Goal: Task Accomplishment & Management: Manage account settings

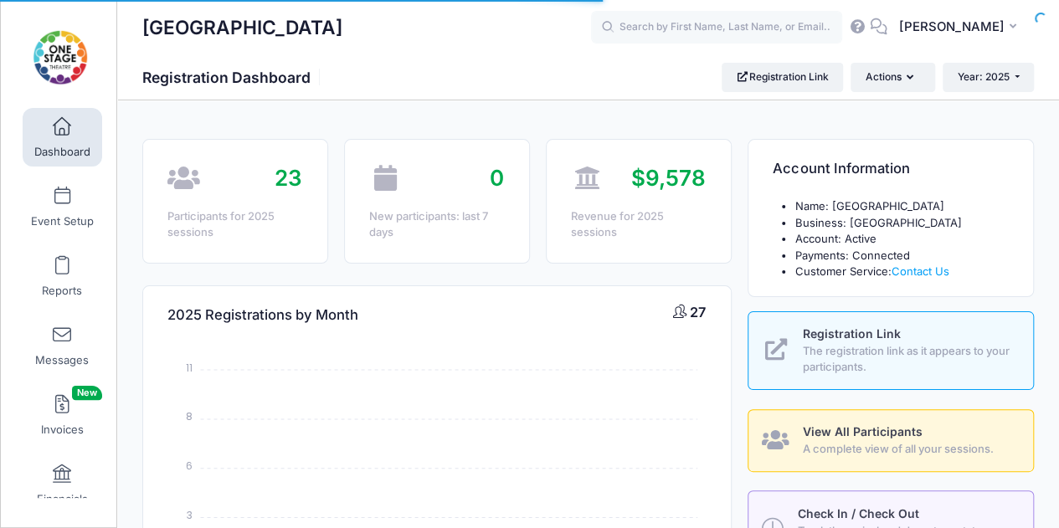
select select
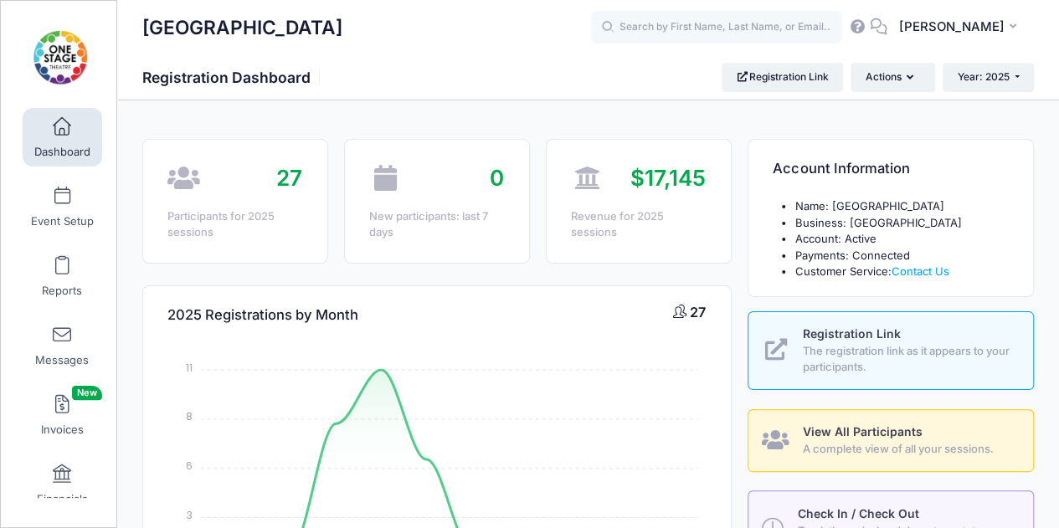
click at [47, 207] on link "Event Setup" at bounding box center [63, 207] width 80 height 59
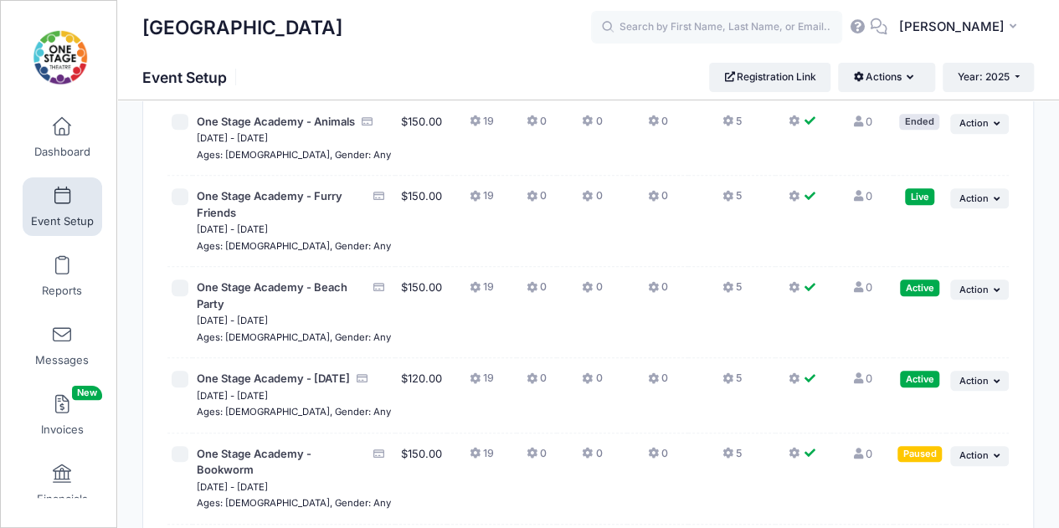
scroll to position [358, 0]
click at [912, 203] on div "Live" at bounding box center [919, 196] width 29 height 16
click at [968, 203] on span "Action" at bounding box center [973, 198] width 29 height 12
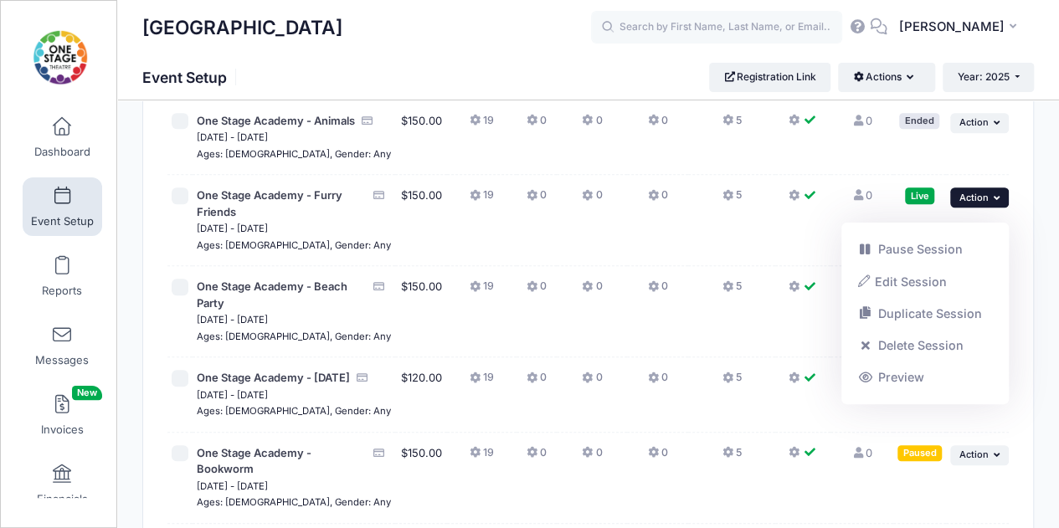
click at [930, 250] on link "Pause Session" at bounding box center [926, 250] width 152 height 32
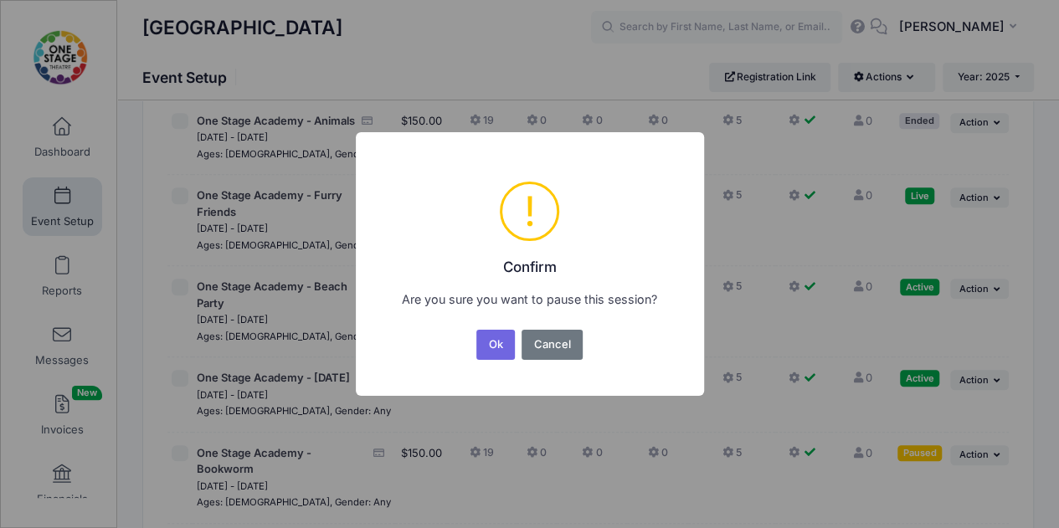
click at [495, 342] on button "Ok" at bounding box center [495, 345] width 39 height 30
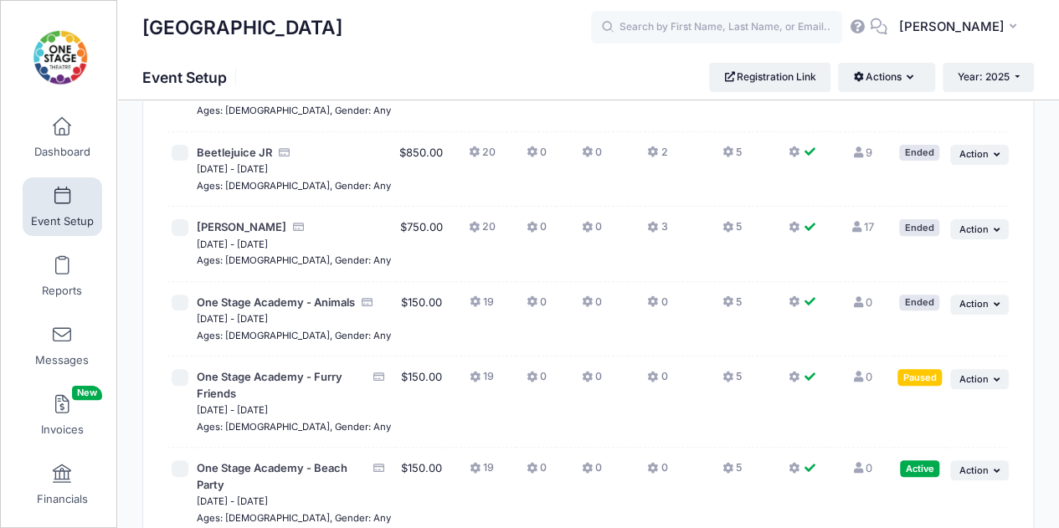
scroll to position [179, 0]
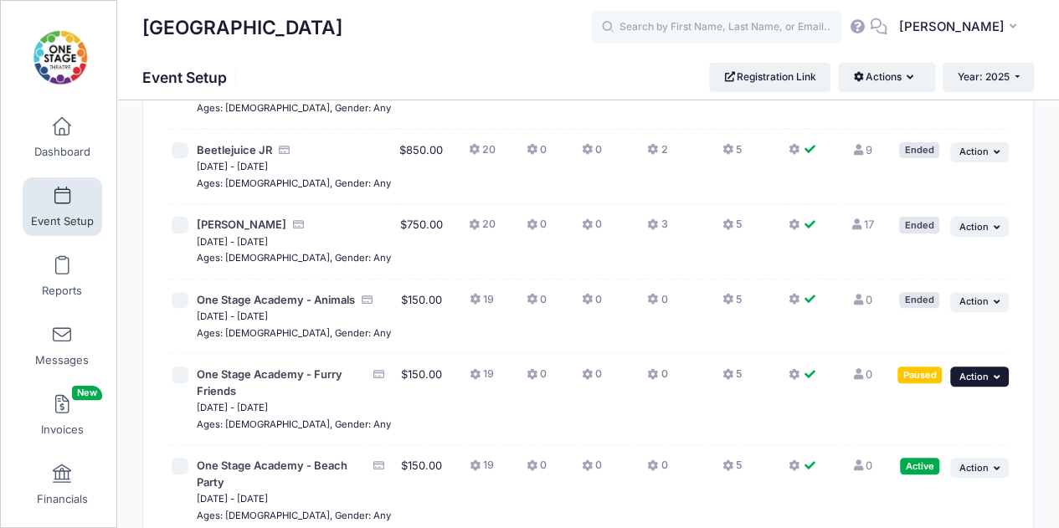
click at [973, 384] on button "... Action" at bounding box center [979, 377] width 59 height 20
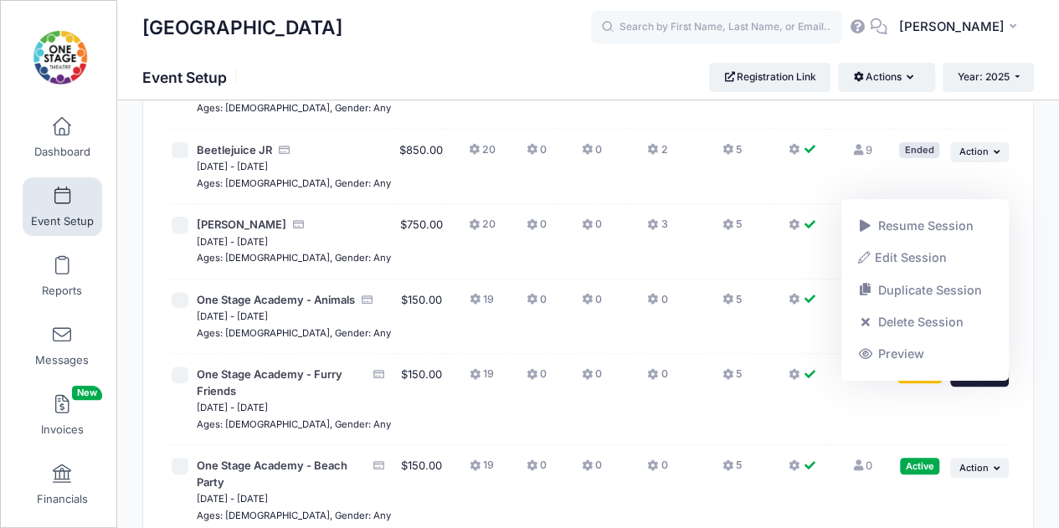
click at [787, 336] on td at bounding box center [802, 317] width 55 height 75
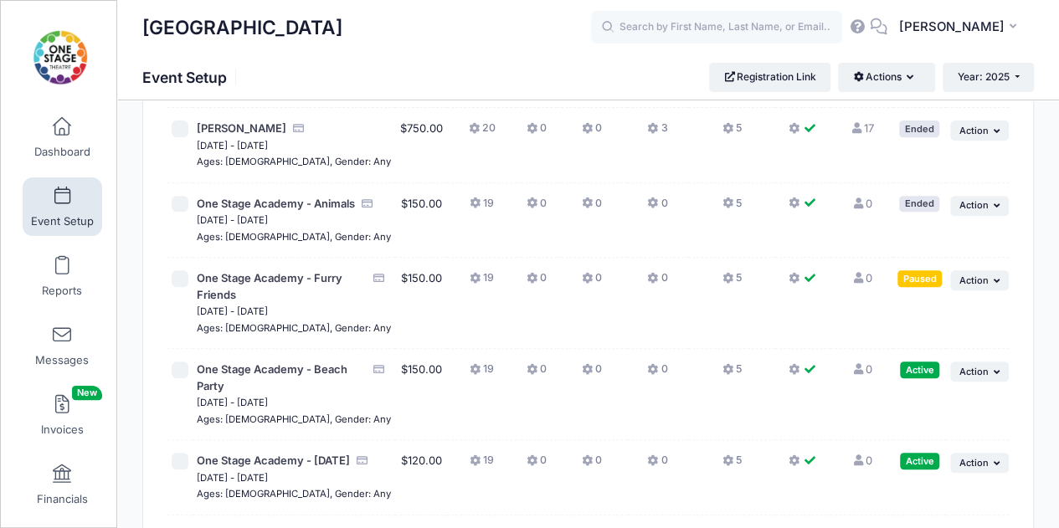
scroll to position [276, 0]
click at [988, 381] on button "... Action" at bounding box center [979, 371] width 59 height 20
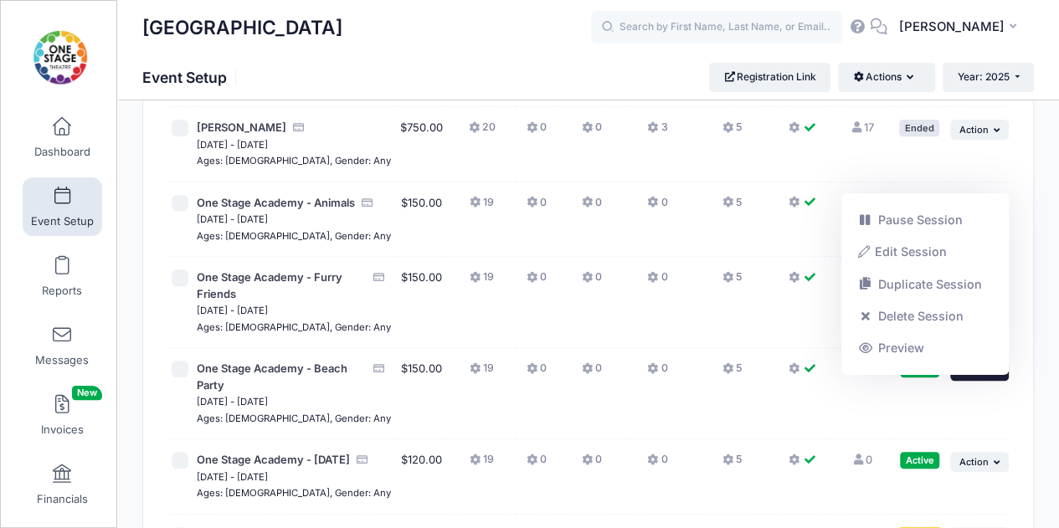
click at [926, 222] on link "Pause Session" at bounding box center [926, 220] width 152 height 32
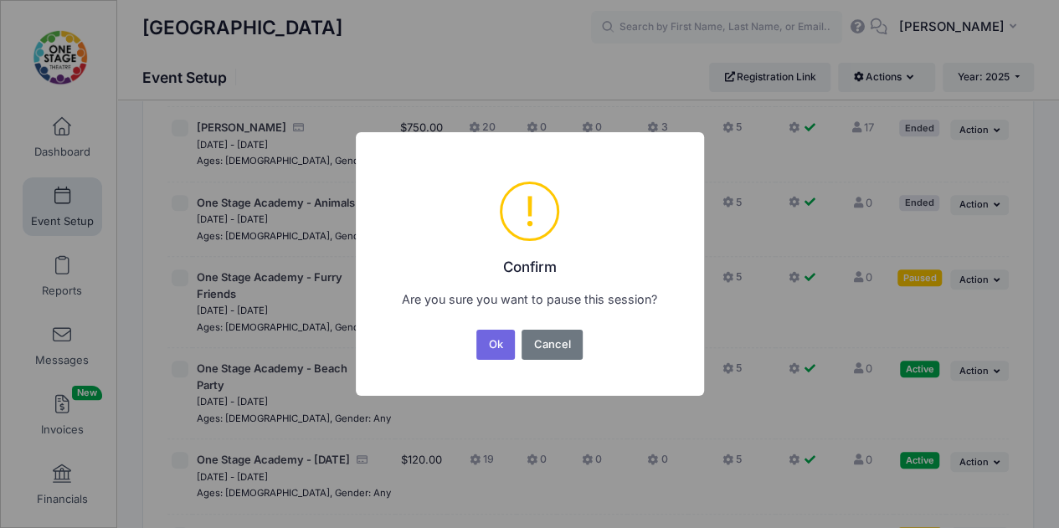
click at [492, 343] on button "Ok" at bounding box center [495, 345] width 39 height 30
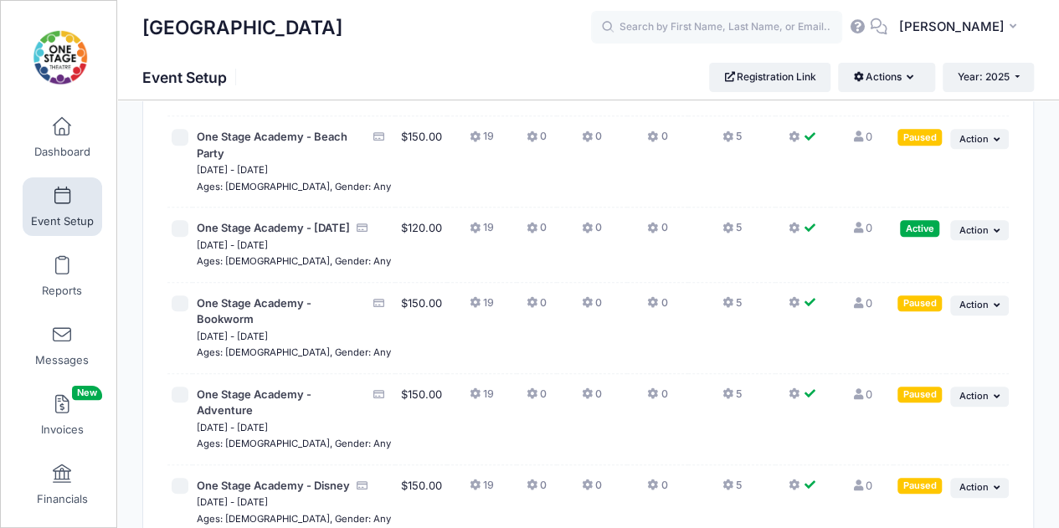
scroll to position [520, 0]
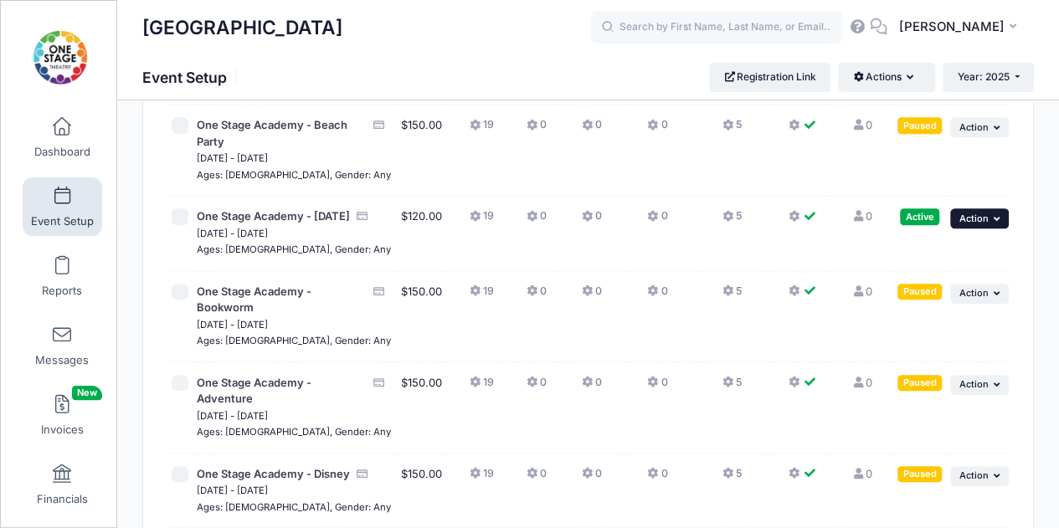
click at [975, 224] on span "Action" at bounding box center [973, 219] width 29 height 12
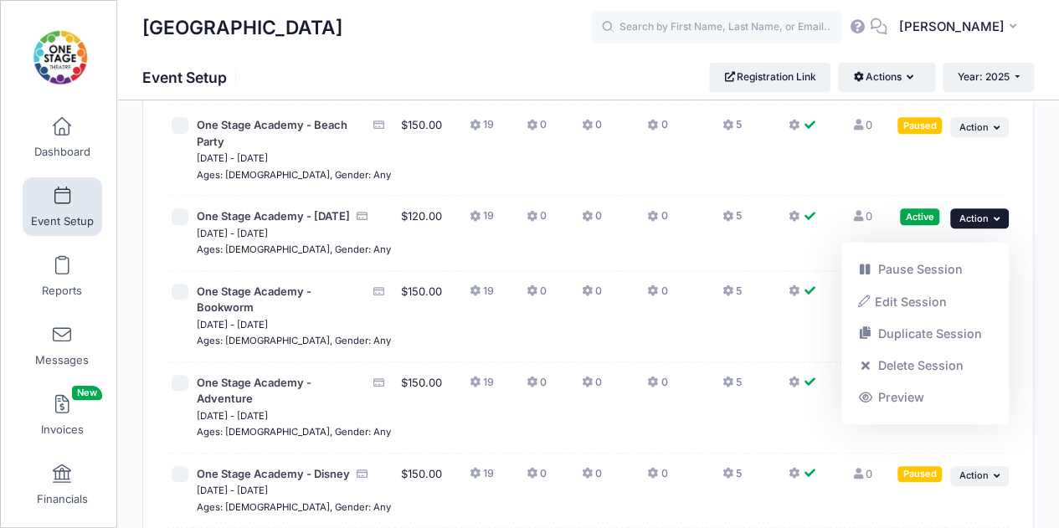
click at [939, 267] on link "Pause Session" at bounding box center [926, 270] width 152 height 32
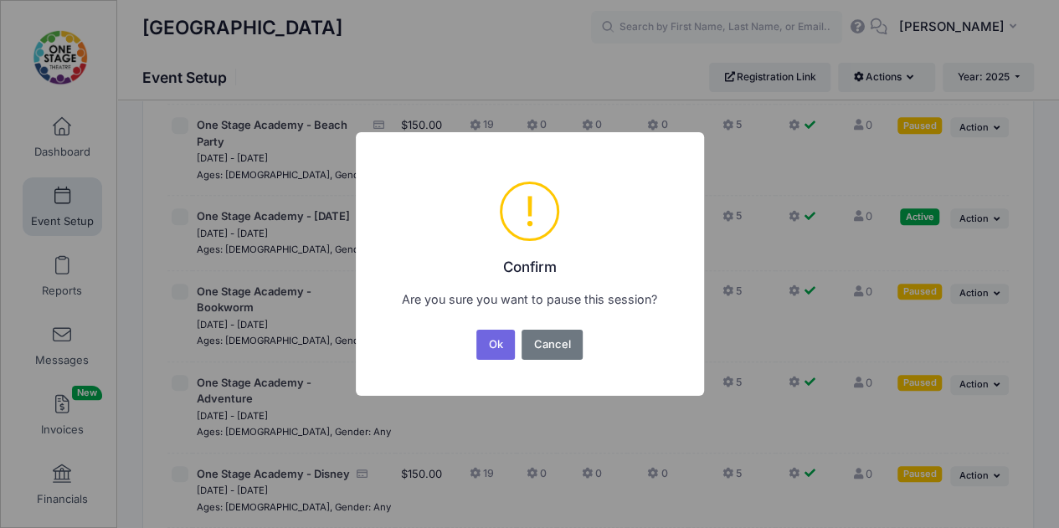
click at [487, 348] on button "Ok" at bounding box center [495, 345] width 39 height 30
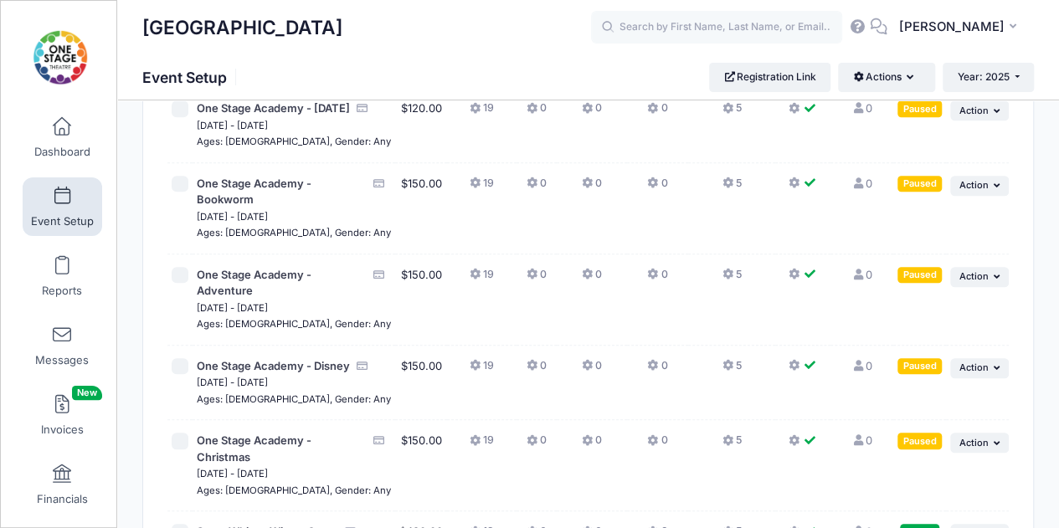
scroll to position [645, 0]
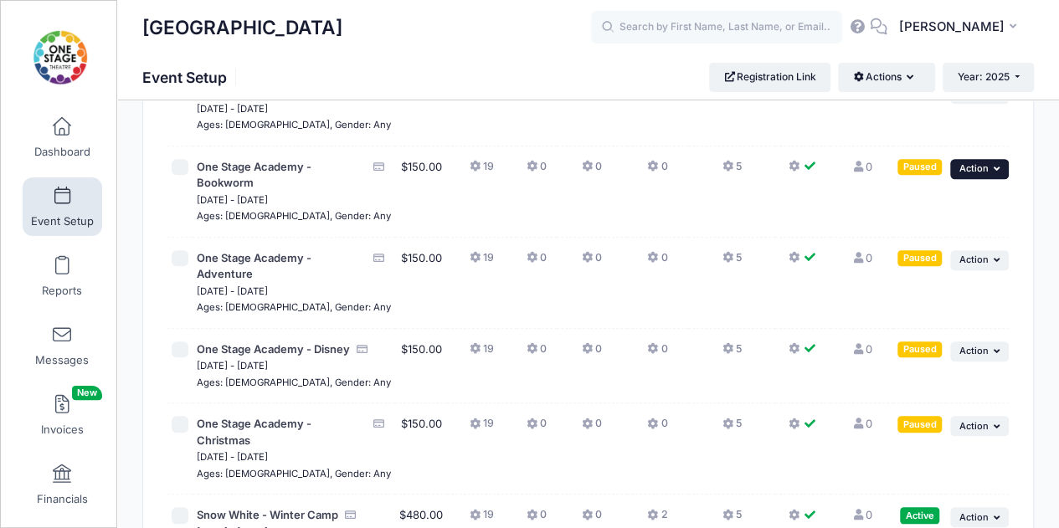
click at [998, 179] on button "... Action" at bounding box center [979, 169] width 59 height 20
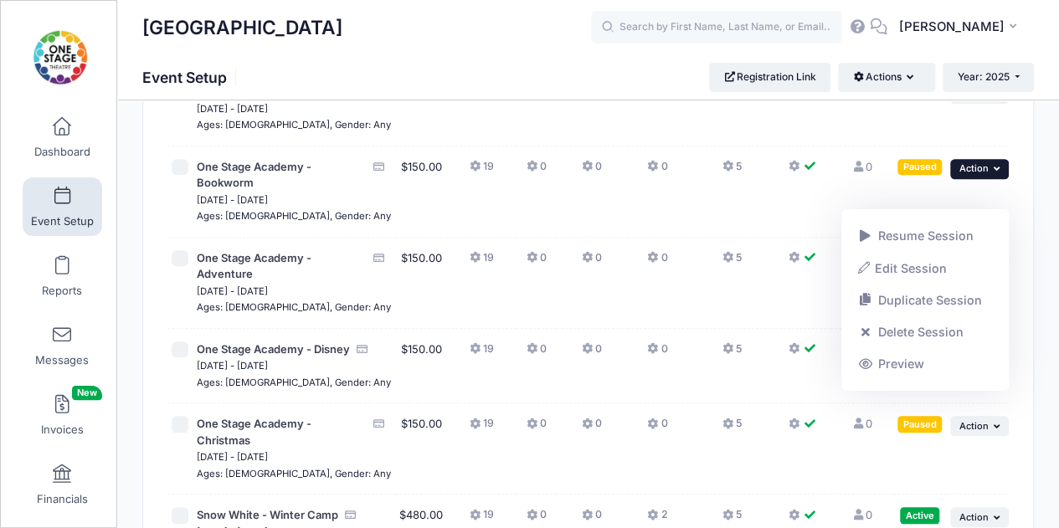
click at [943, 294] on link "Duplicate Session" at bounding box center [926, 301] width 152 height 32
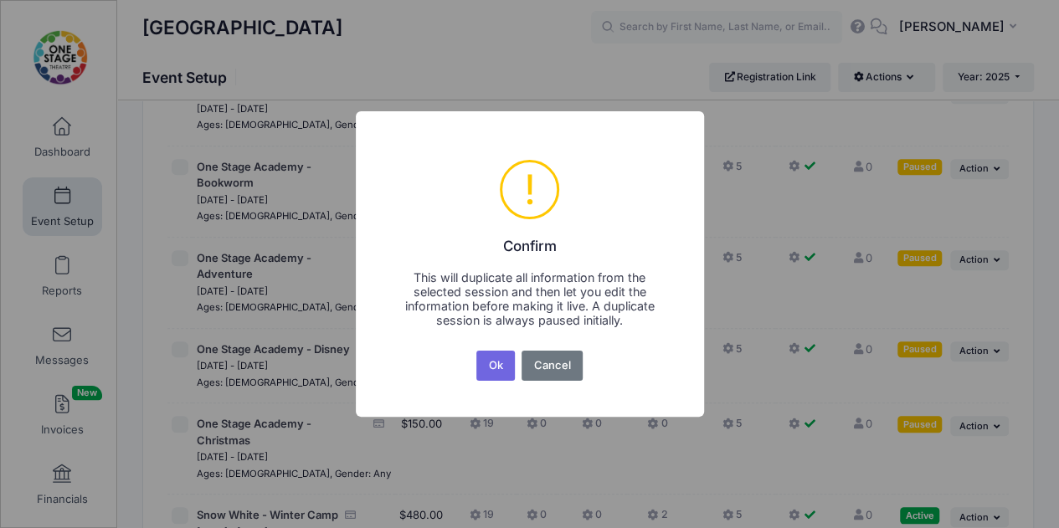
click at [501, 361] on button "Ok" at bounding box center [495, 366] width 39 height 30
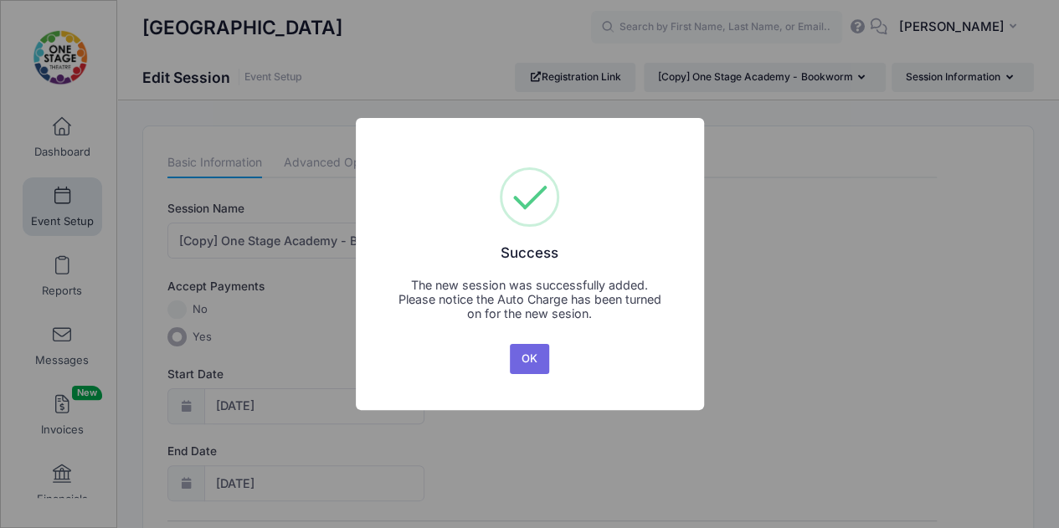
click at [536, 356] on button "OK" at bounding box center [530, 359] width 40 height 30
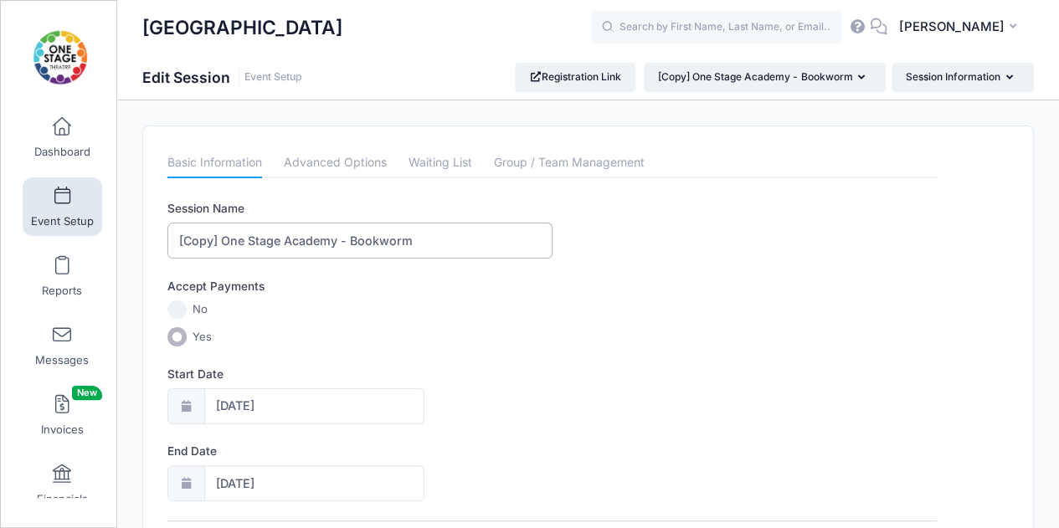
click at [221, 235] on input "[Copy] One Stage Academy - Bookworm" at bounding box center [359, 241] width 385 height 36
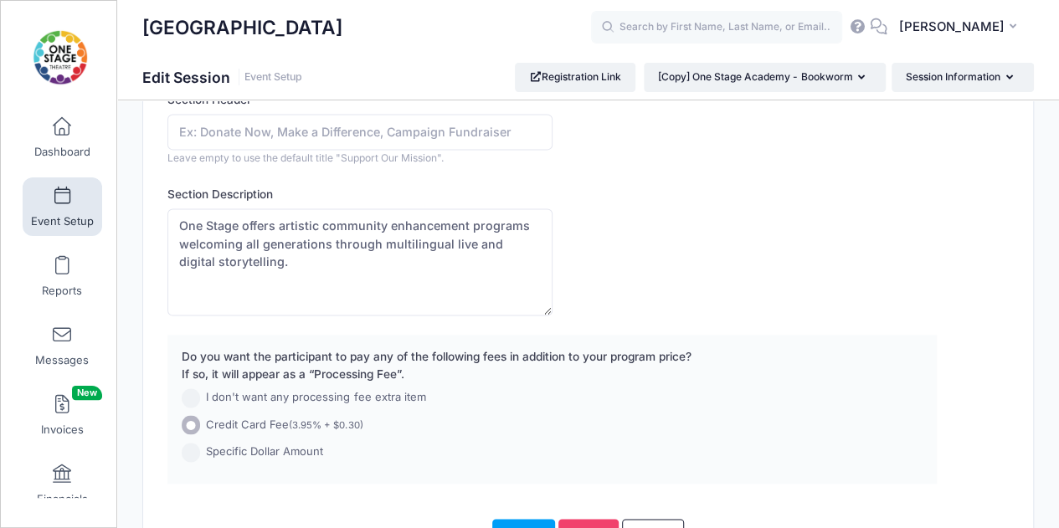
scroll to position [1187, 0]
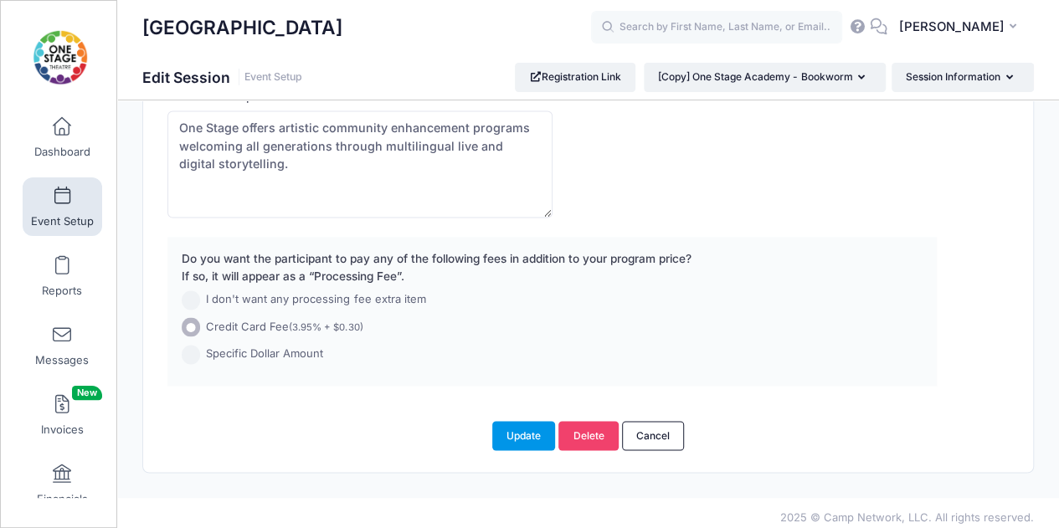
click at [542, 430] on button "Update" at bounding box center [524, 435] width 64 height 28
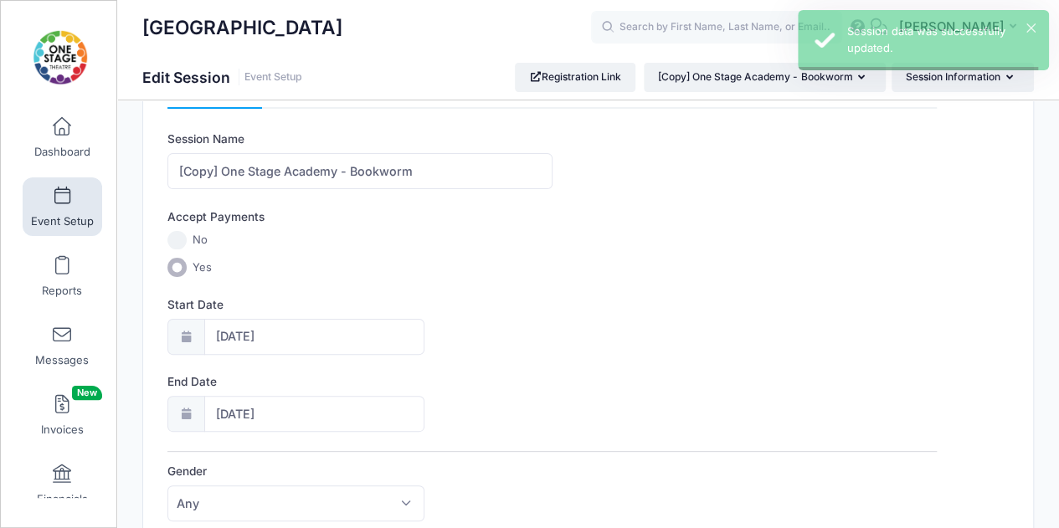
scroll to position [0, 0]
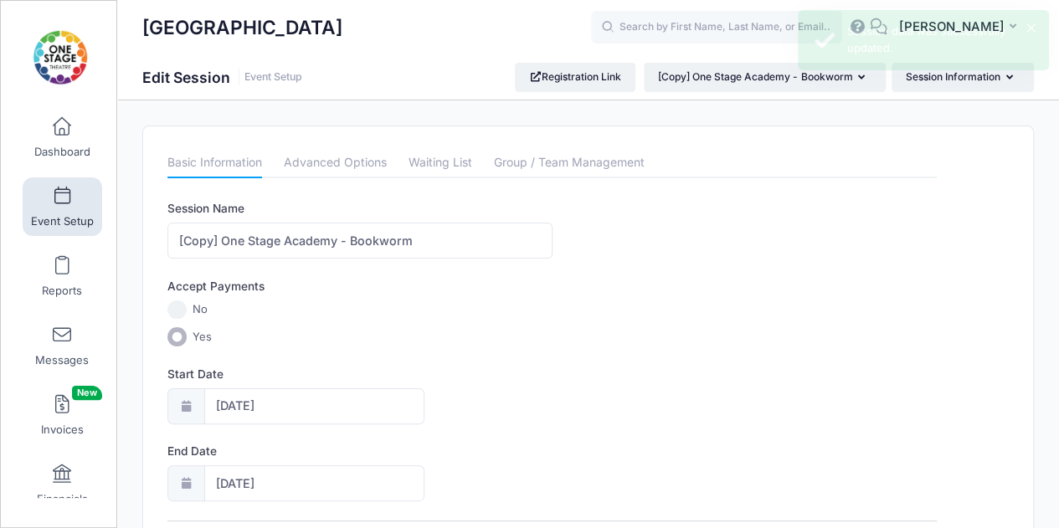
click at [62, 202] on span at bounding box center [62, 197] width 0 height 18
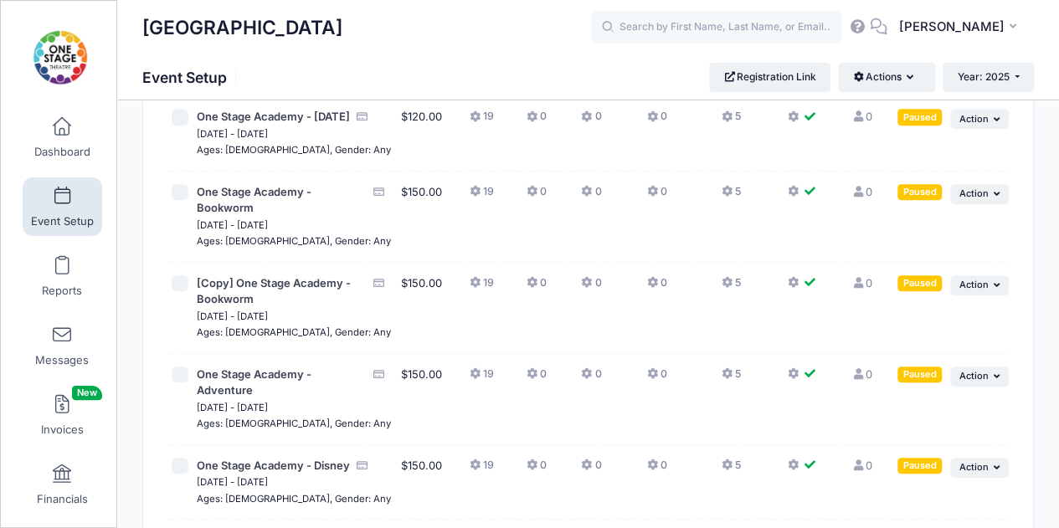
scroll to position [623, 0]
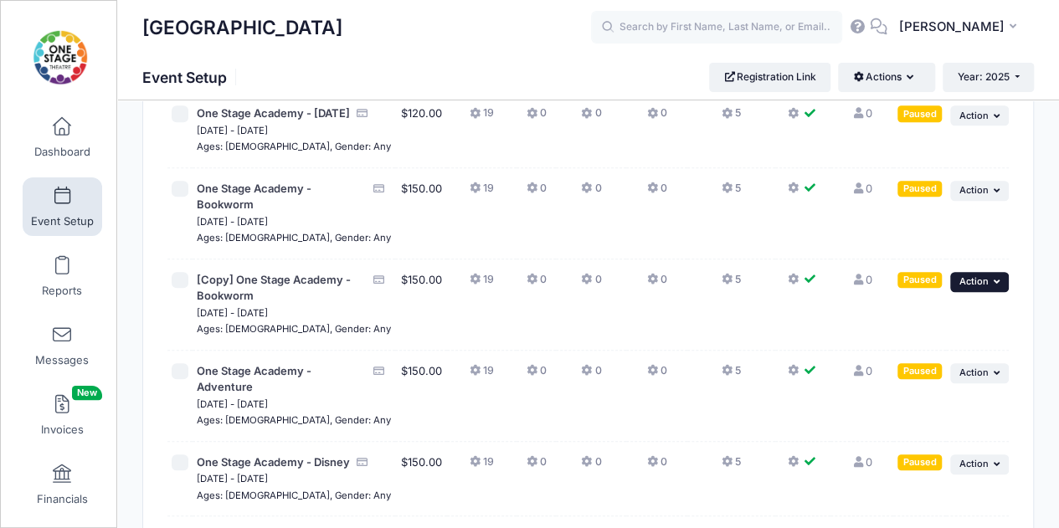
click at [985, 287] on span "Action" at bounding box center [973, 282] width 29 height 12
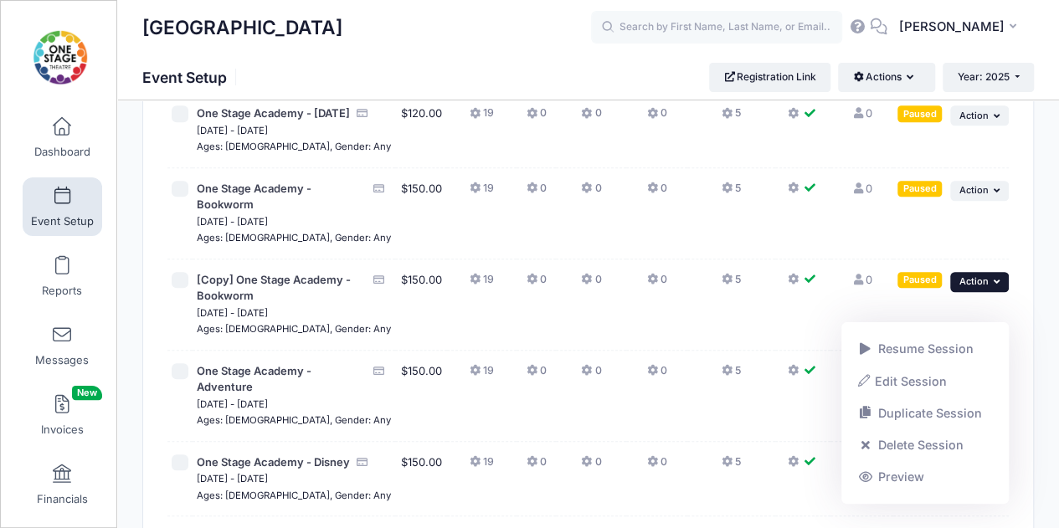
click at [932, 380] on link "Edit Session" at bounding box center [926, 381] width 152 height 32
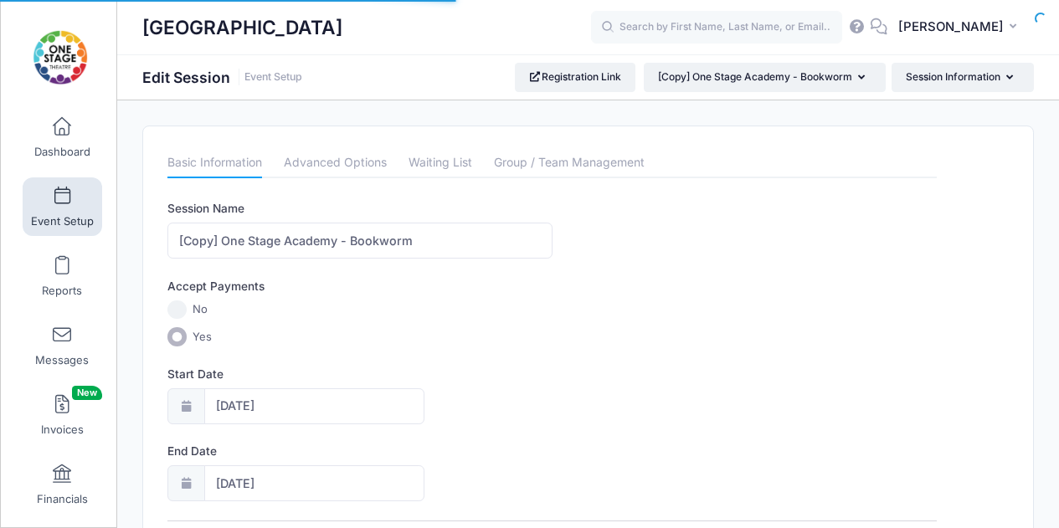
select select "10"
click at [192, 404] on icon at bounding box center [185, 406] width 13 height 11
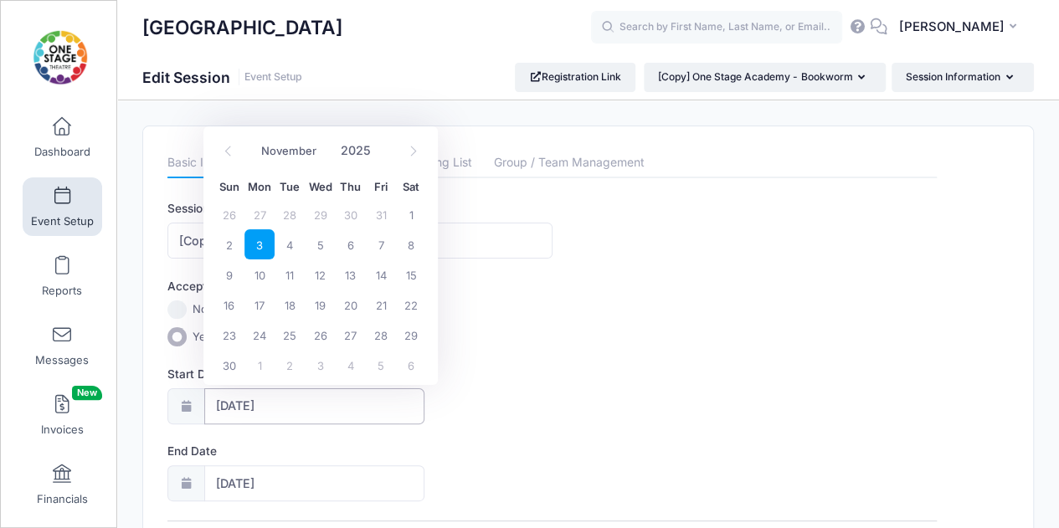
click at [315, 398] on input "11/03/2025" at bounding box center [314, 407] width 220 height 36
click at [261, 274] on span "10" at bounding box center [260, 275] width 30 height 30
type input "11/10/2025"
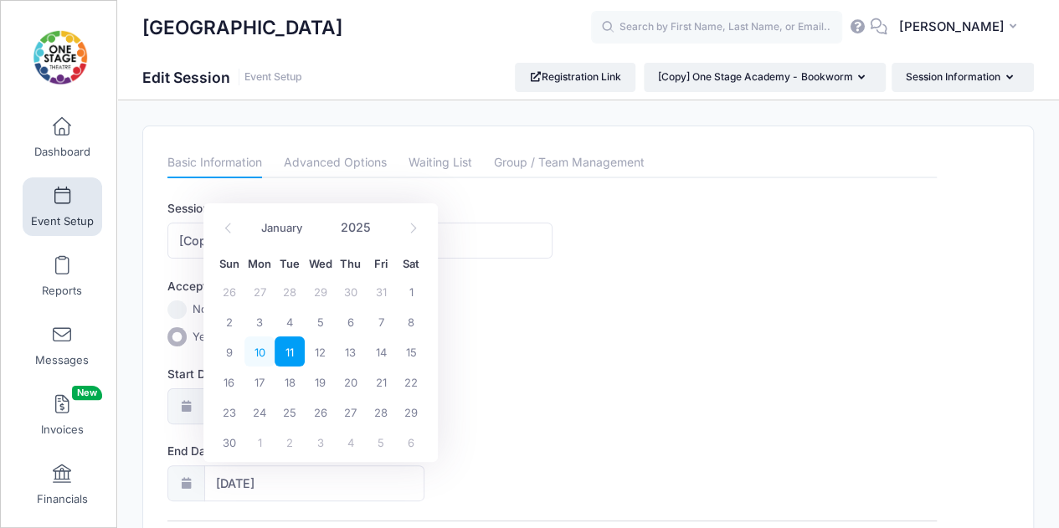
click at [261, 349] on span "10" at bounding box center [260, 352] width 30 height 30
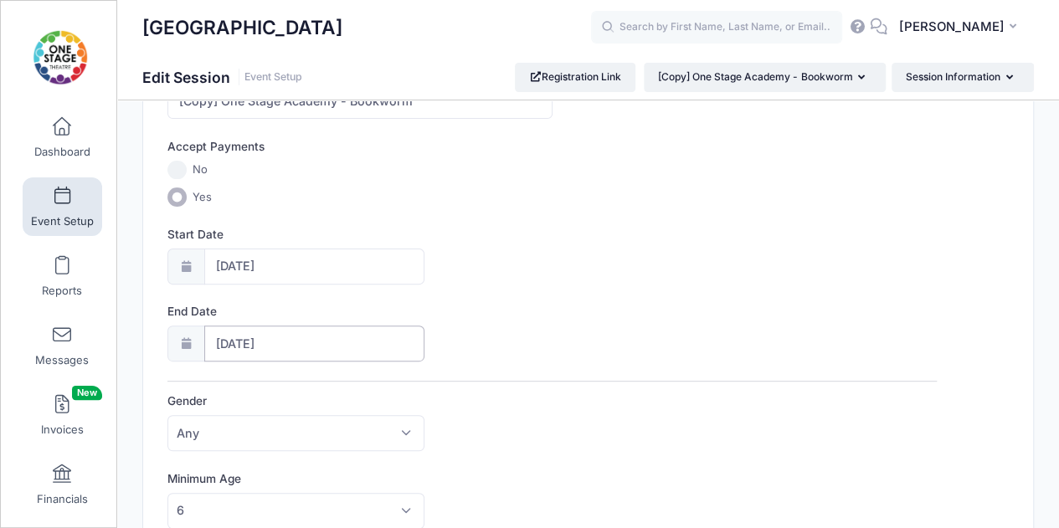
scroll to position [141, 0]
click at [188, 332] on div at bounding box center [185, 343] width 37 height 36
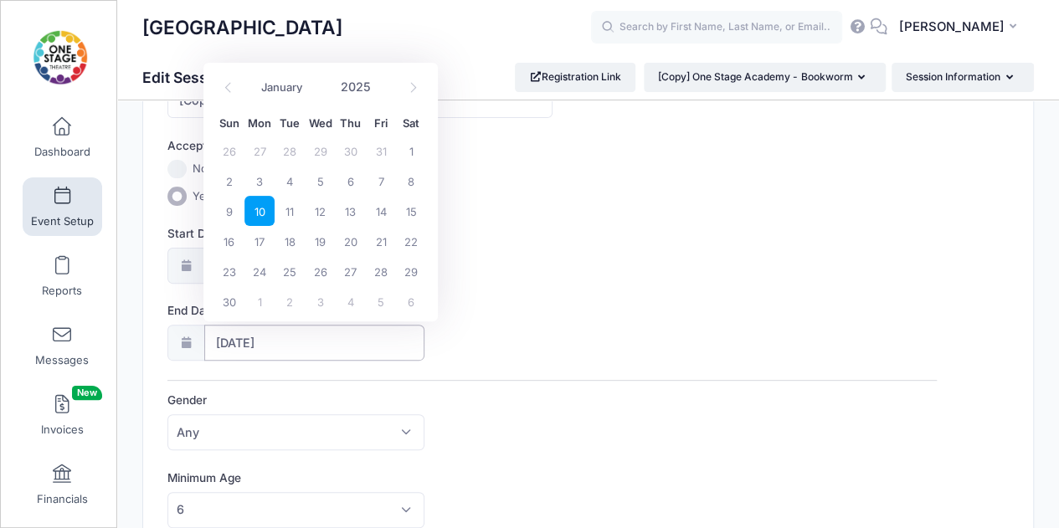
click at [300, 343] on input "11/10/2025" at bounding box center [314, 343] width 220 height 36
click at [385, 210] on span "14" at bounding box center [381, 211] width 30 height 30
type input "11/14/2025"
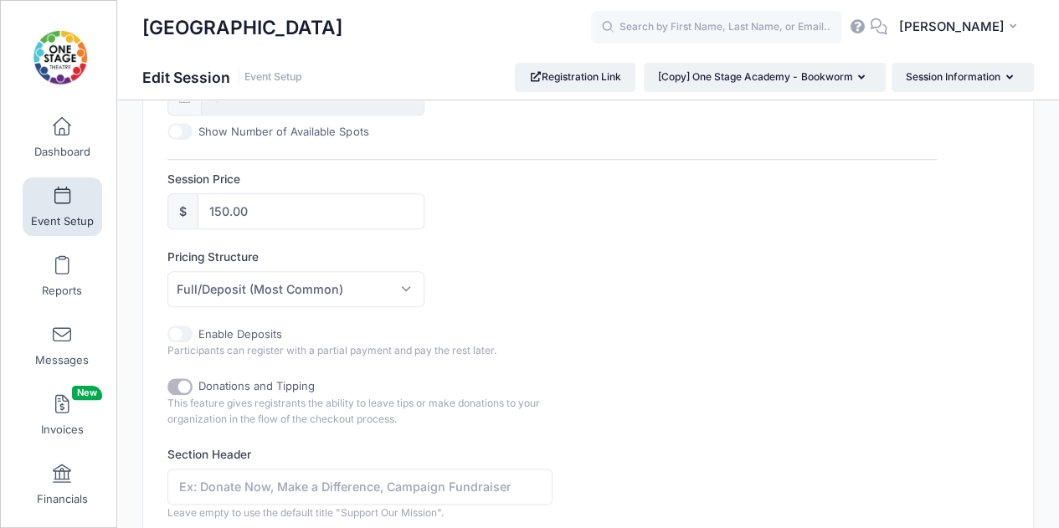
scroll to position [1187, 0]
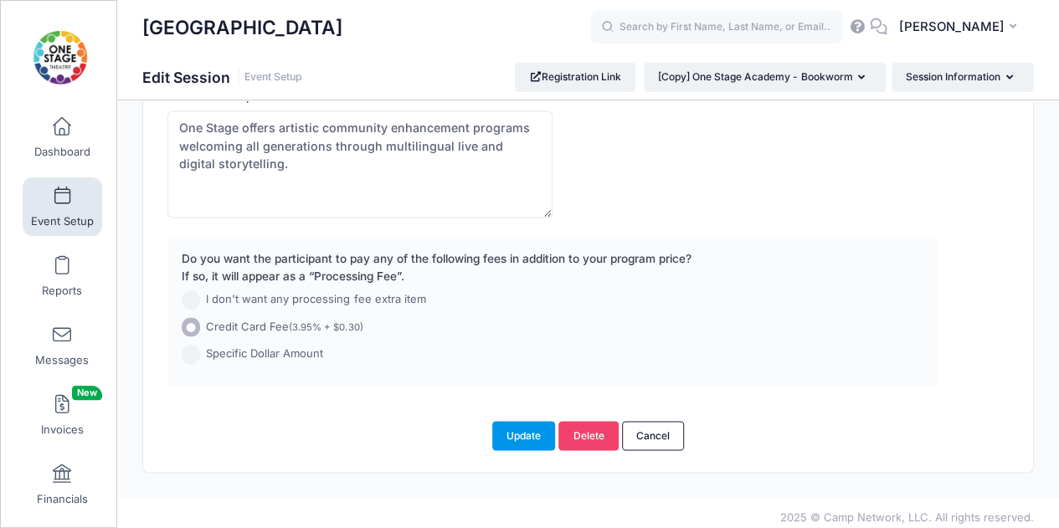
click at [515, 423] on button "Update" at bounding box center [524, 435] width 64 height 28
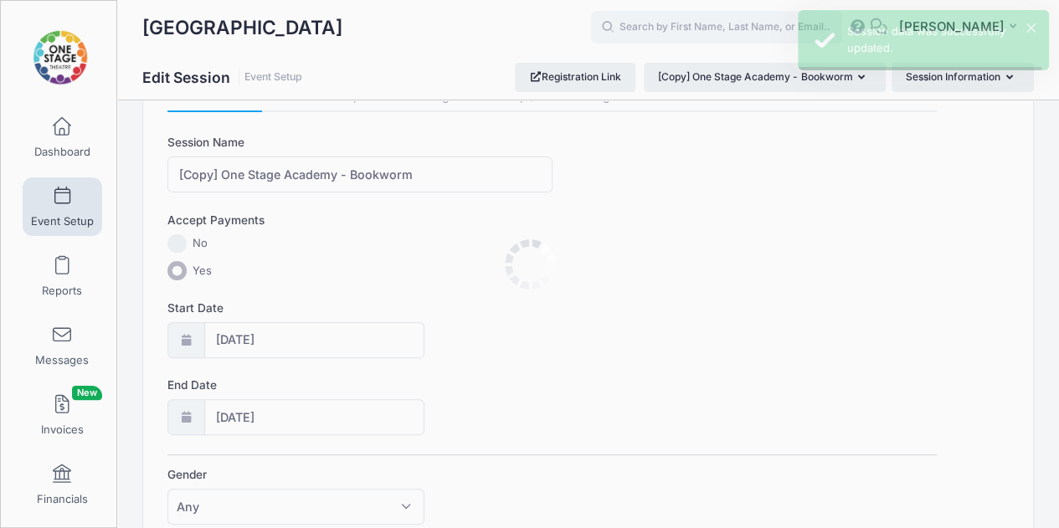
scroll to position [0, 0]
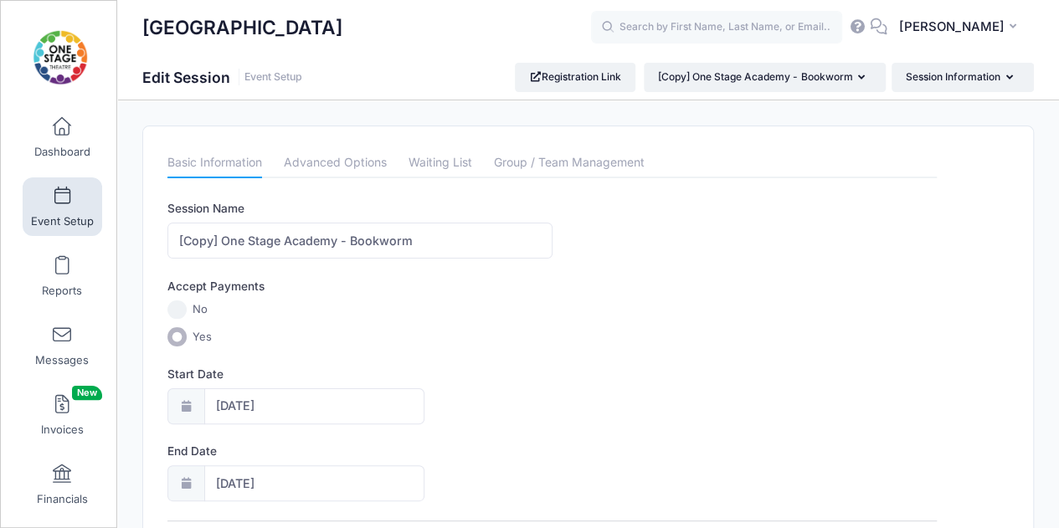
click at [73, 199] on link "Event Setup" at bounding box center [63, 207] width 80 height 59
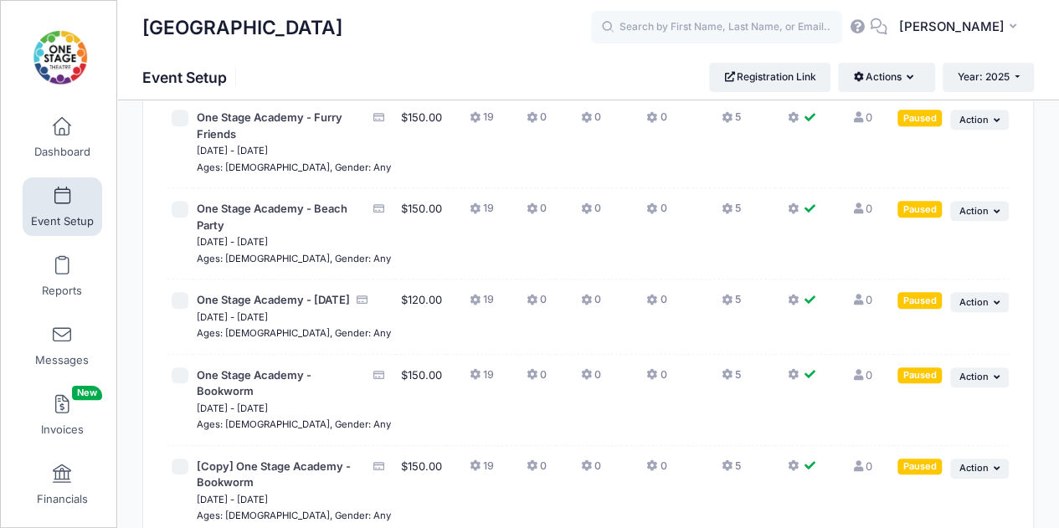
scroll to position [438, 0]
